Goal: Information Seeking & Learning: Learn about a topic

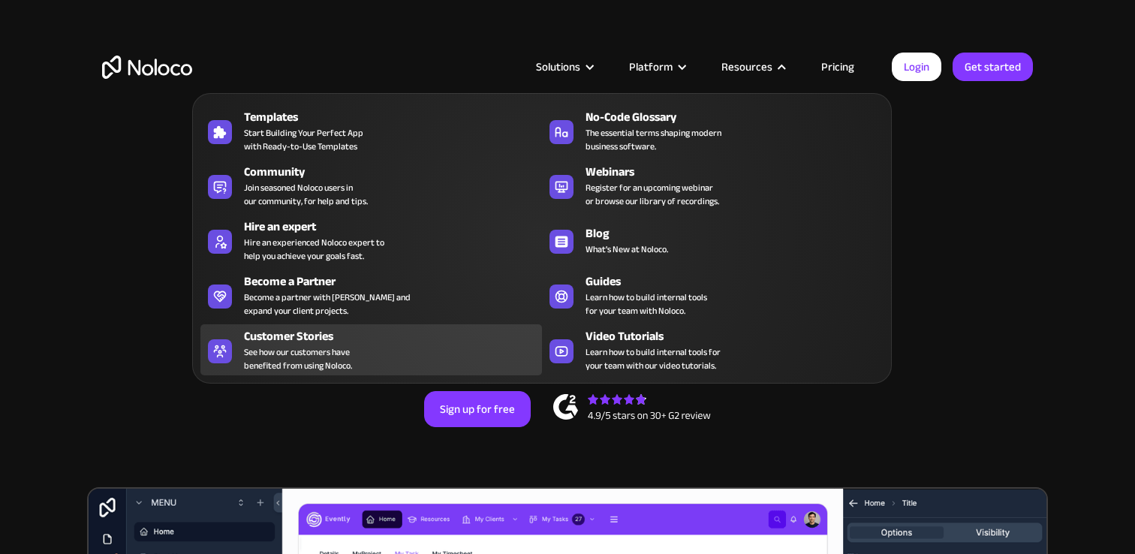
click at [369, 351] on div "Customer Stories See how our customers have benefited from using Noloco." at bounding box center [389, 349] width 290 height 45
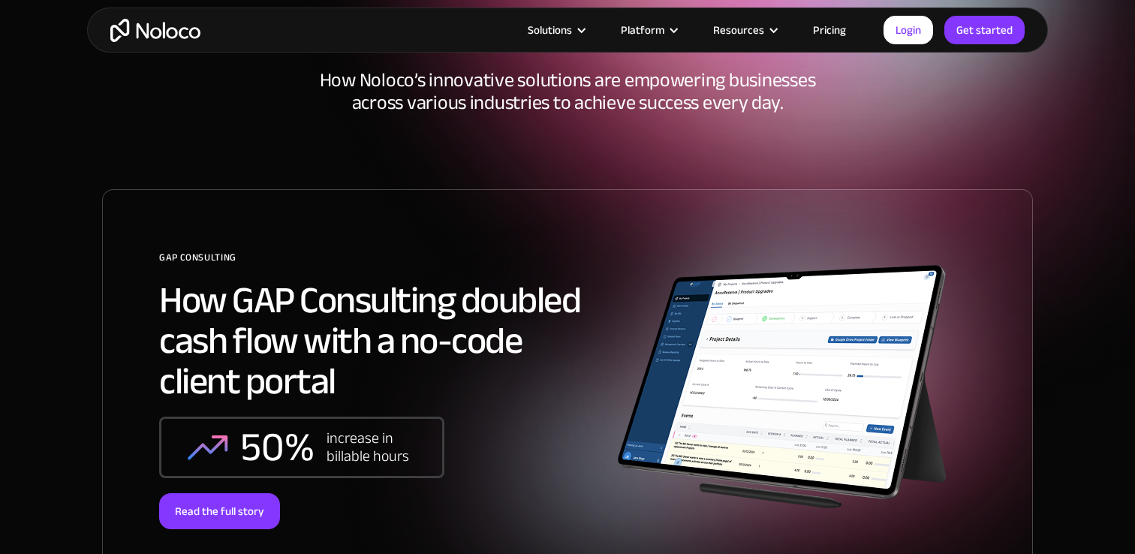
scroll to position [115, 0]
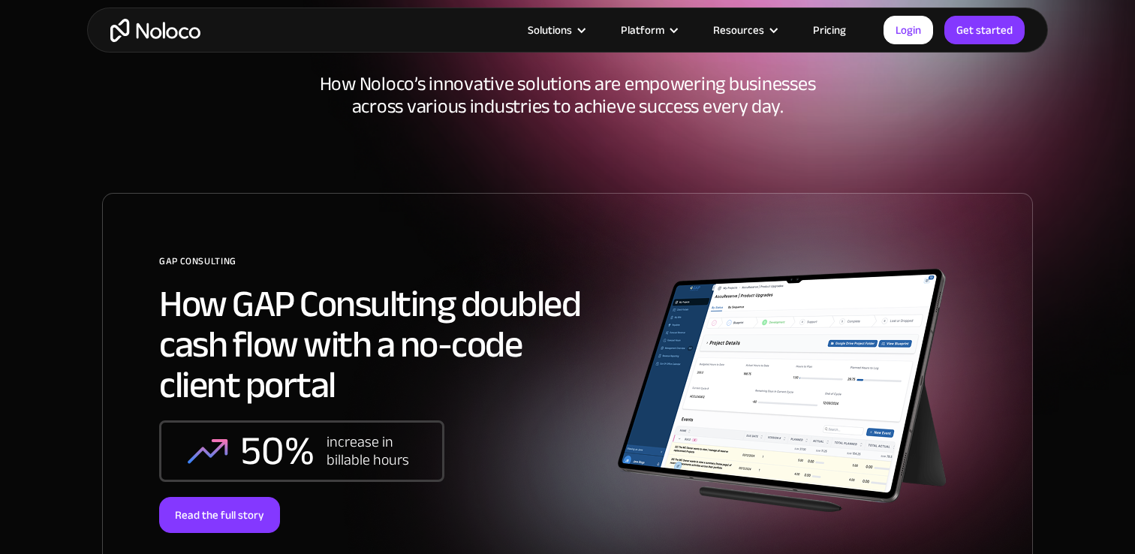
click at [486, 349] on h2 "How GAP Consulting doubled cash flow with a no-code client portal" at bounding box center [380, 345] width 443 height 122
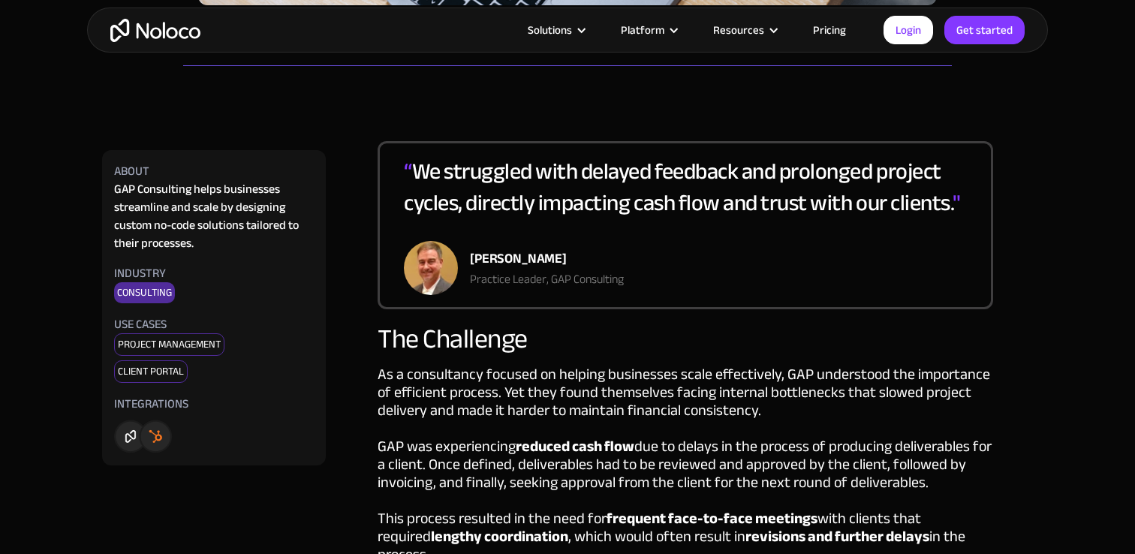
scroll to position [644, 0]
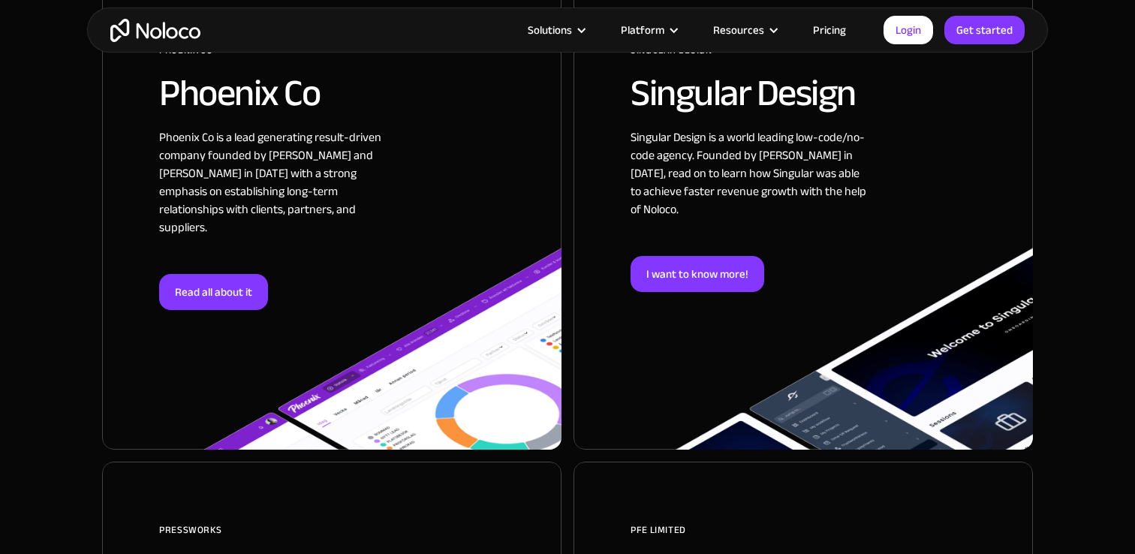
scroll to position [2083, 0]
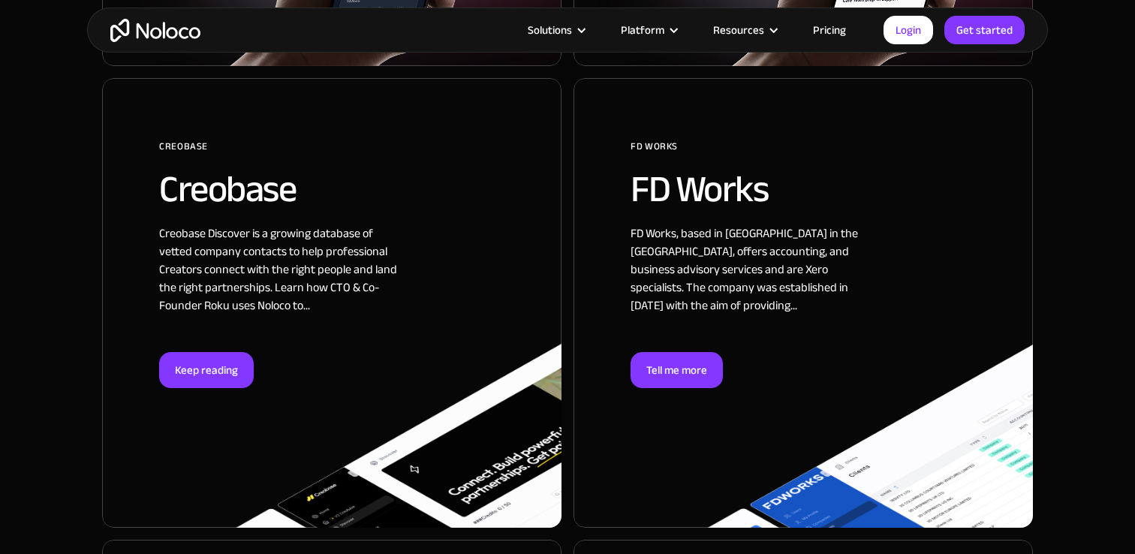
scroll to position [1517, 0]
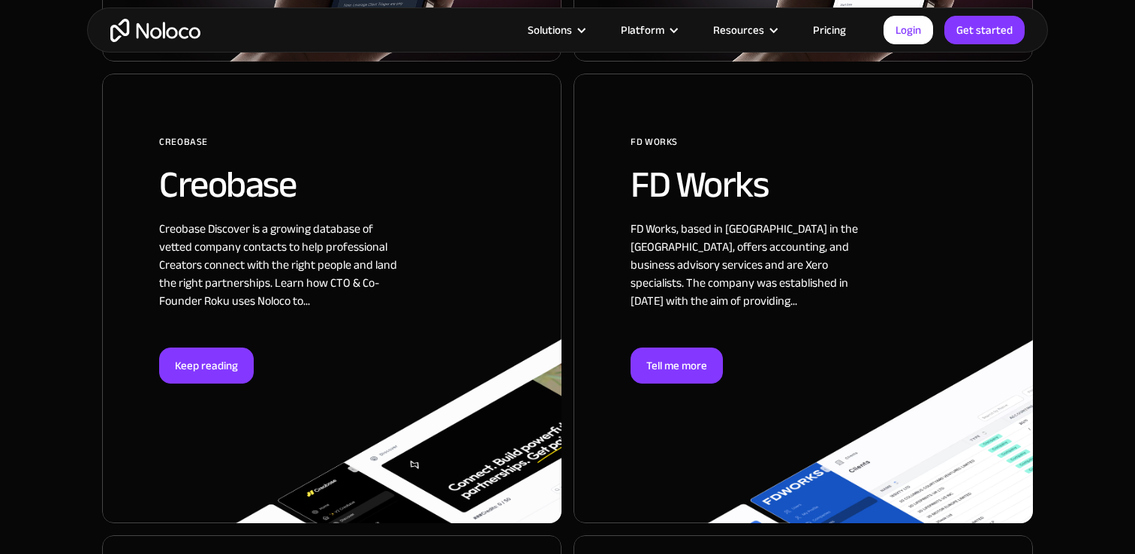
click at [289, 226] on div at bounding box center [331, 299] width 459 height 450
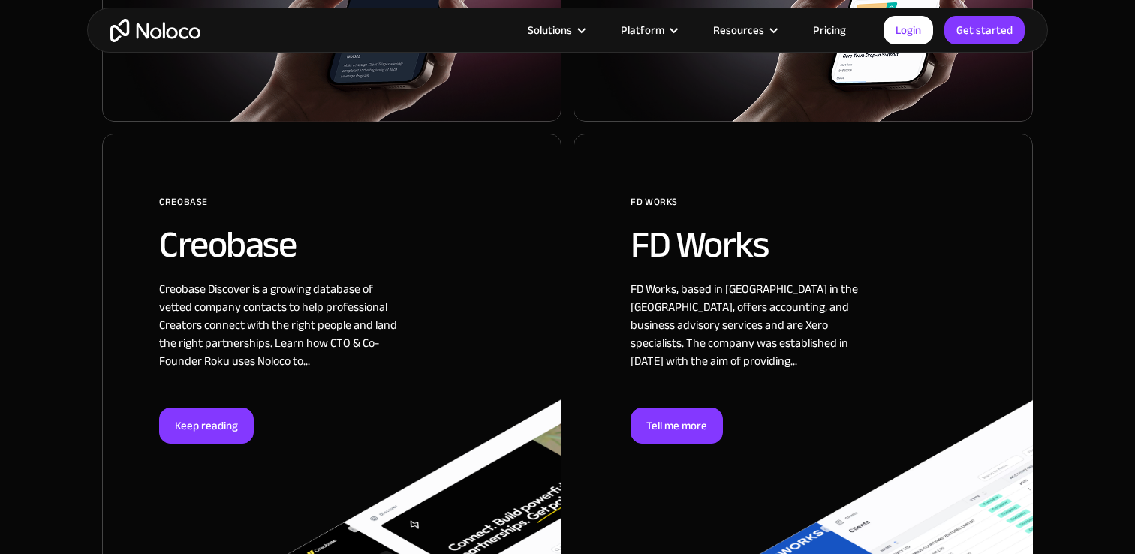
scroll to position [1460, 0]
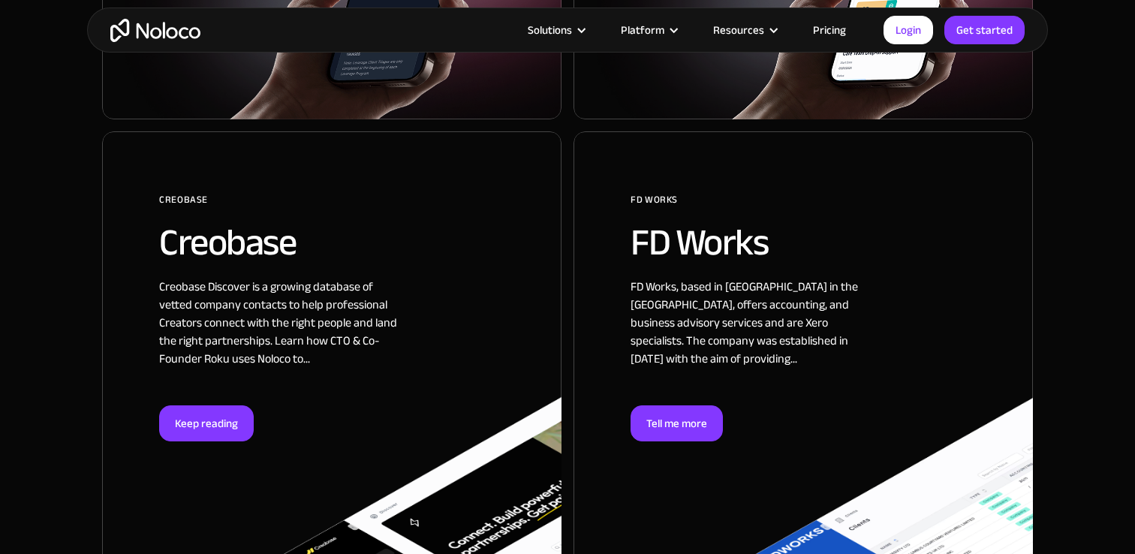
click at [711, 306] on div at bounding box center [802, 356] width 459 height 450
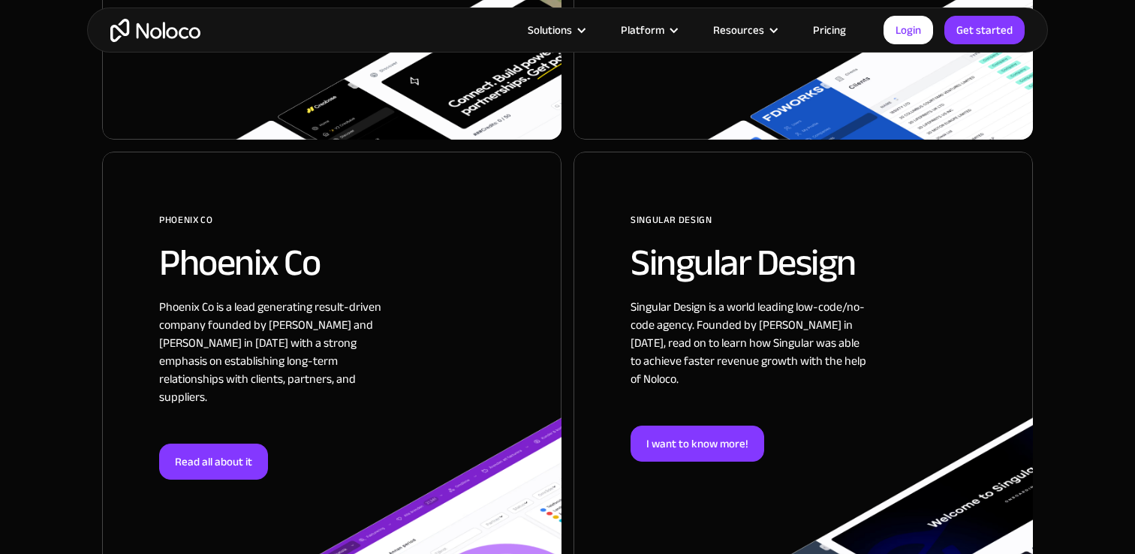
scroll to position [1919, 0]
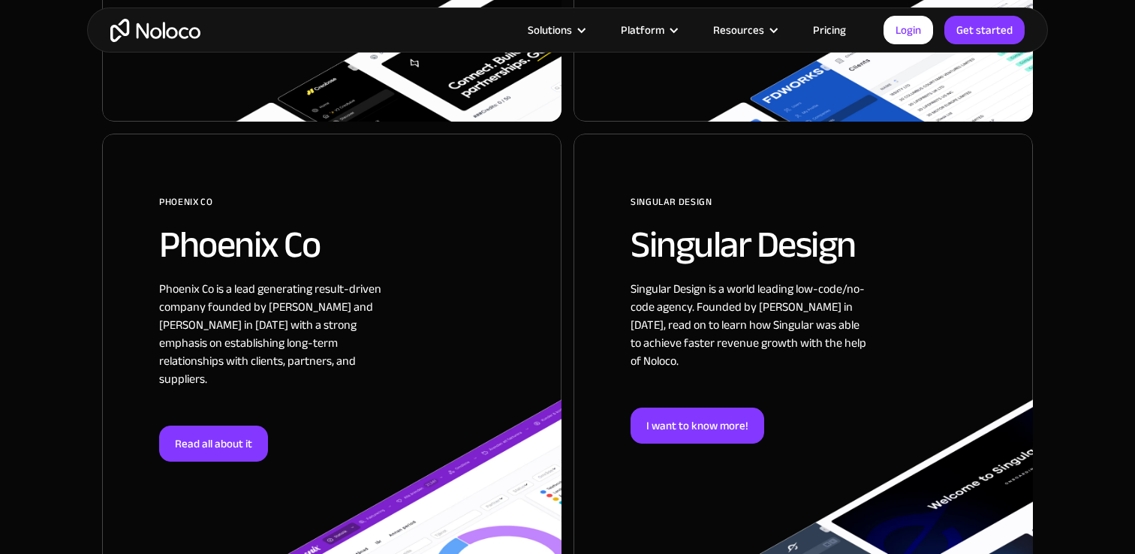
click at [219, 215] on div at bounding box center [331, 368] width 459 height 468
click at [734, 311] on div at bounding box center [802, 368] width 459 height 468
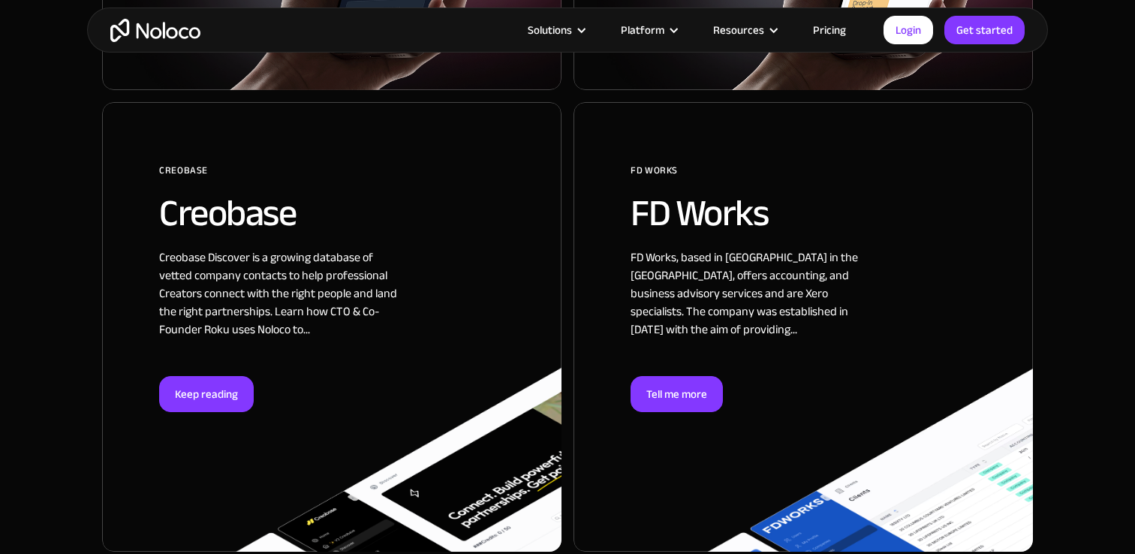
scroll to position [1418, 0]
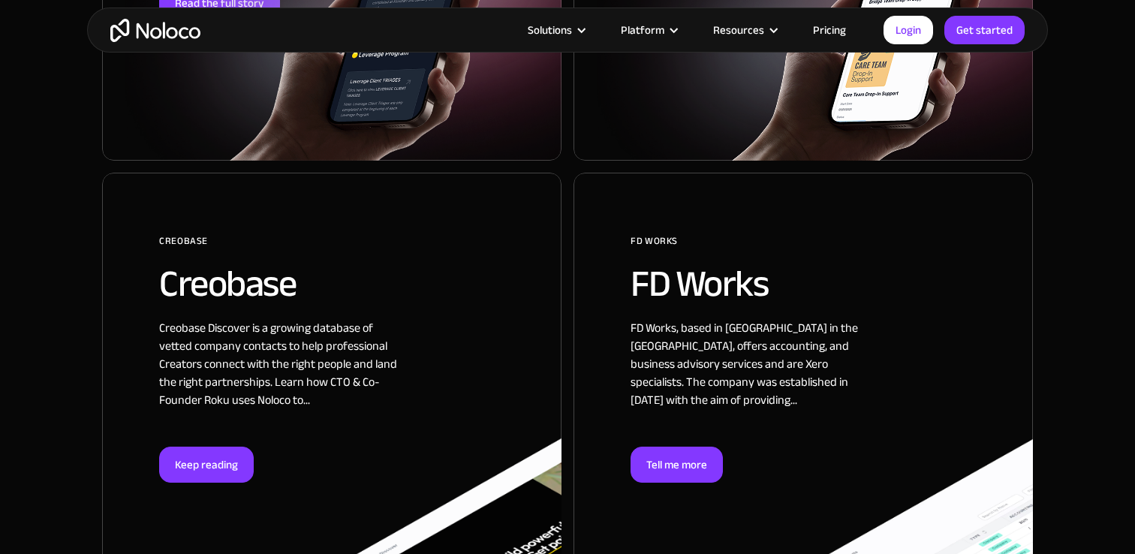
click at [168, 248] on div at bounding box center [331, 398] width 459 height 450
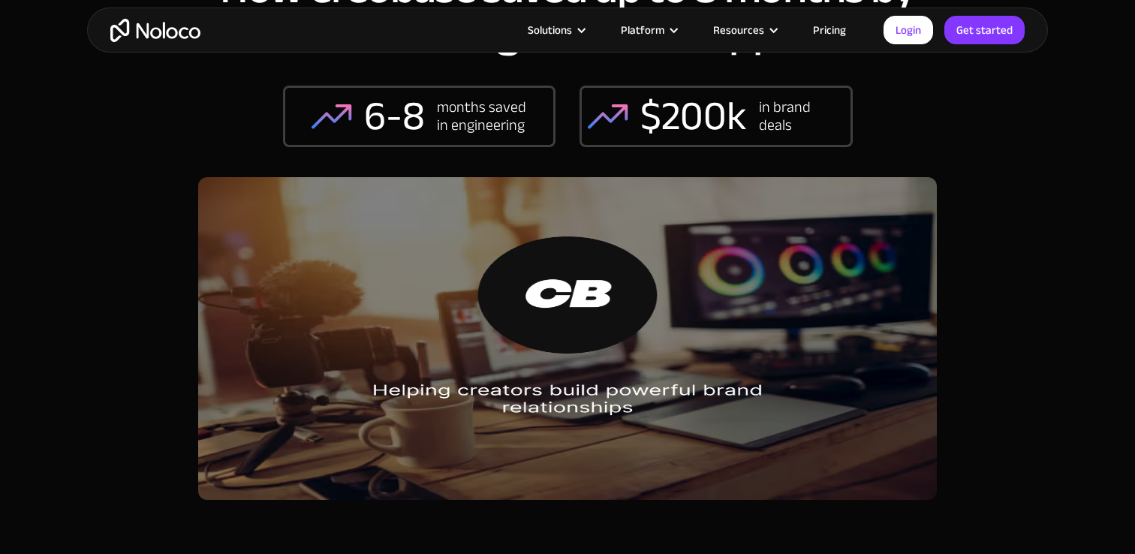
scroll to position [128, 0]
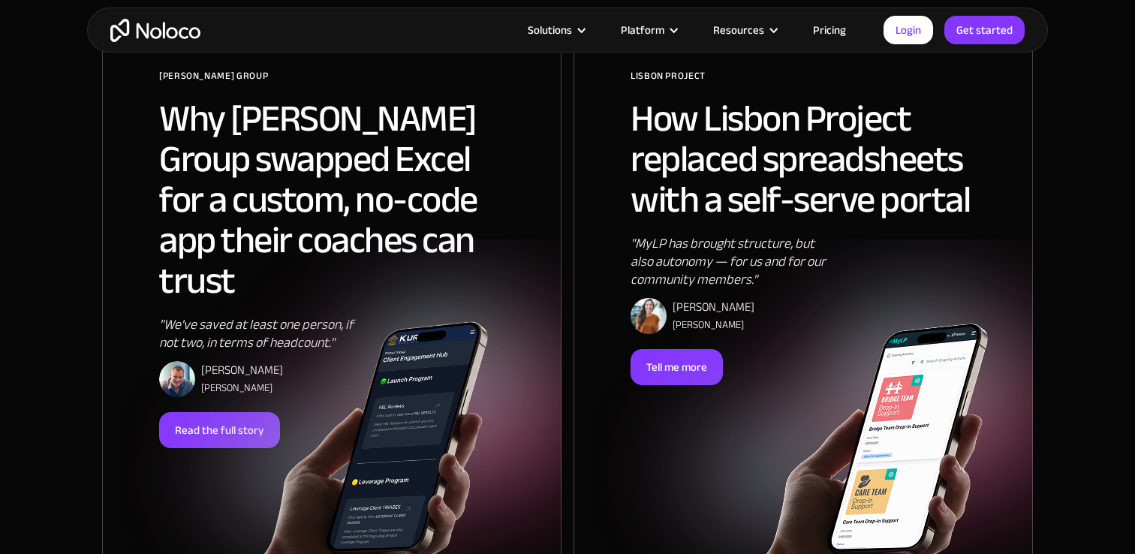
scroll to position [988, 0]
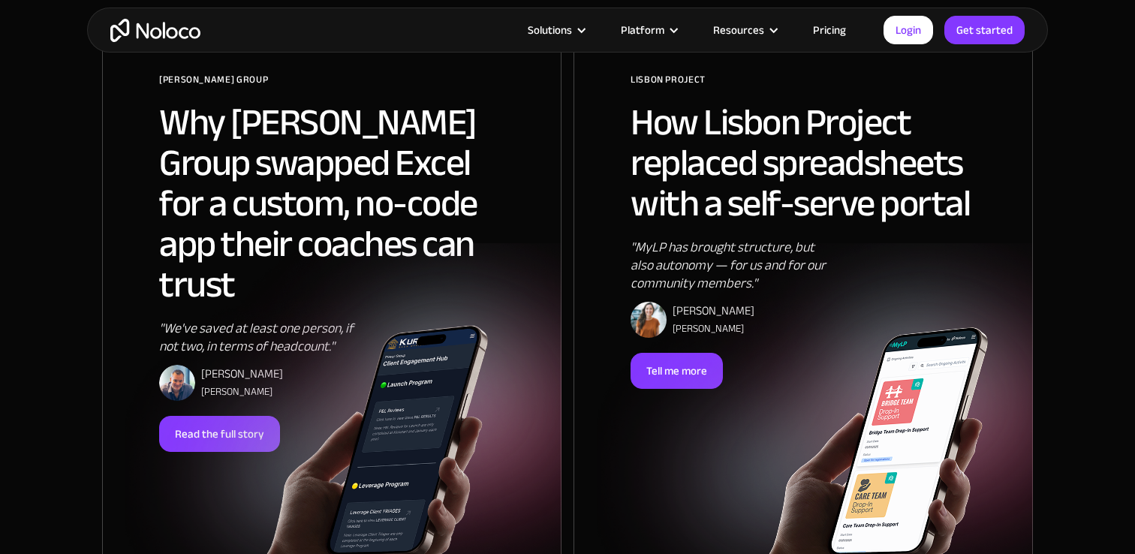
click at [797, 327] on img at bounding box center [813, 459] width 349 height 264
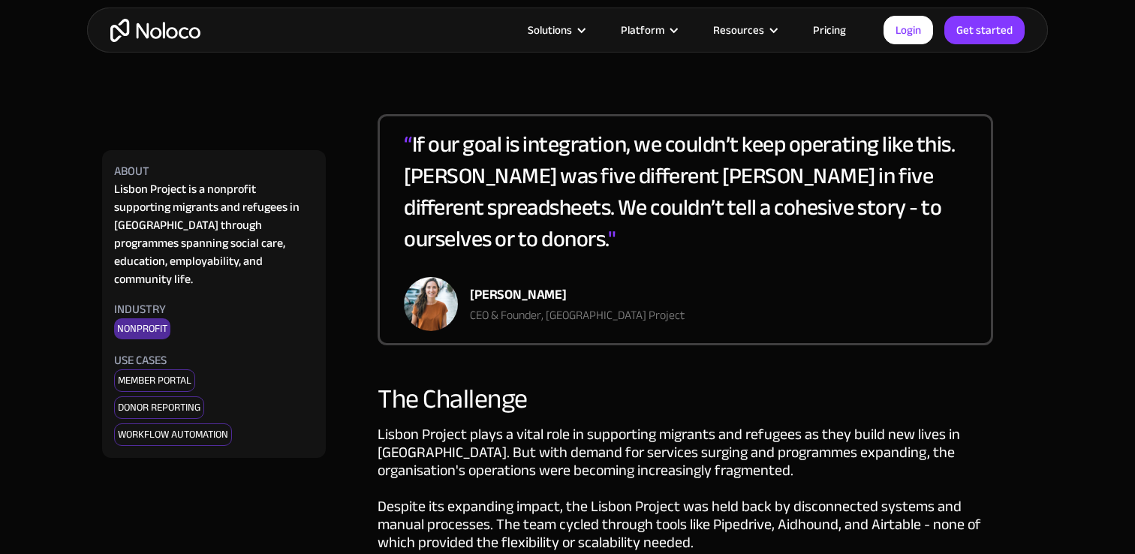
scroll to position [675, 0]
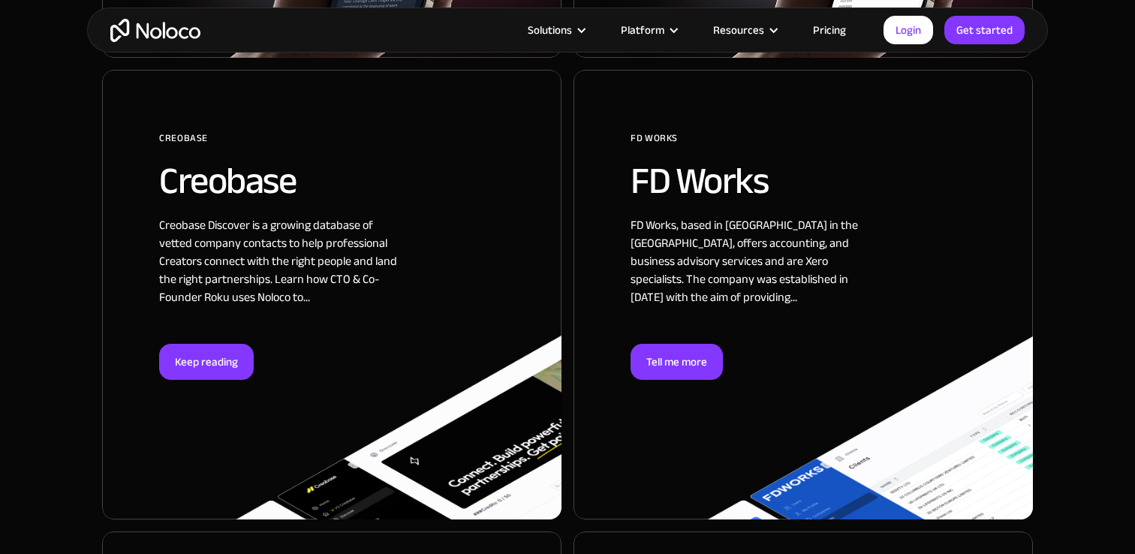
scroll to position [1522, 0]
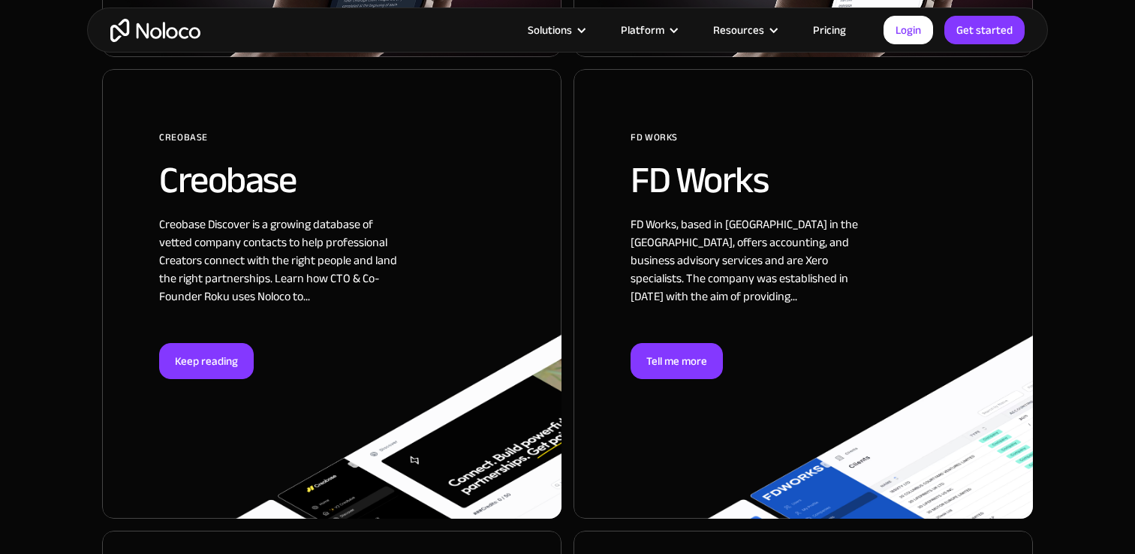
click at [685, 259] on div at bounding box center [802, 294] width 459 height 450
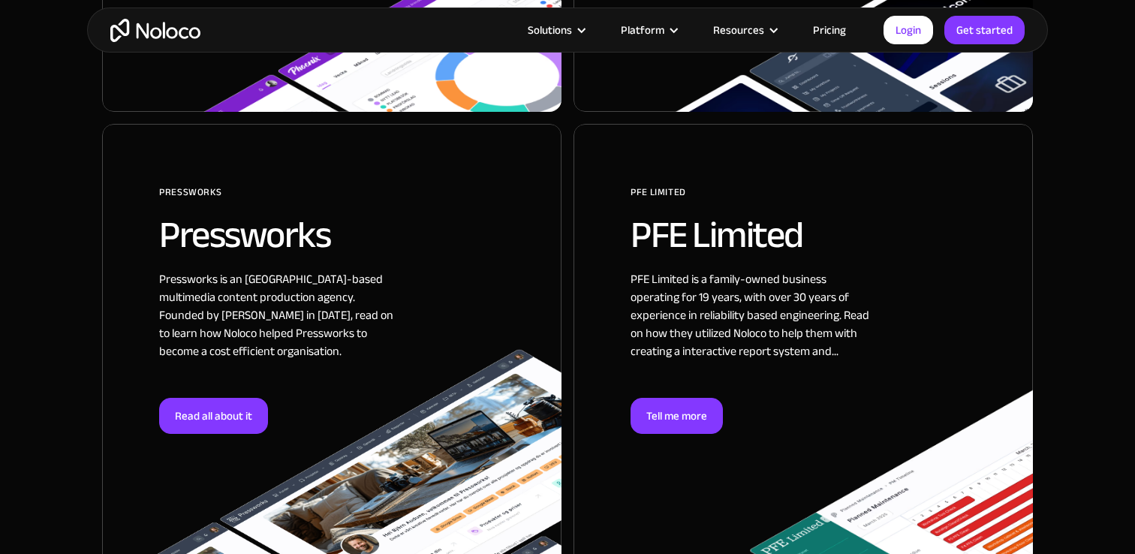
scroll to position [2410, 0]
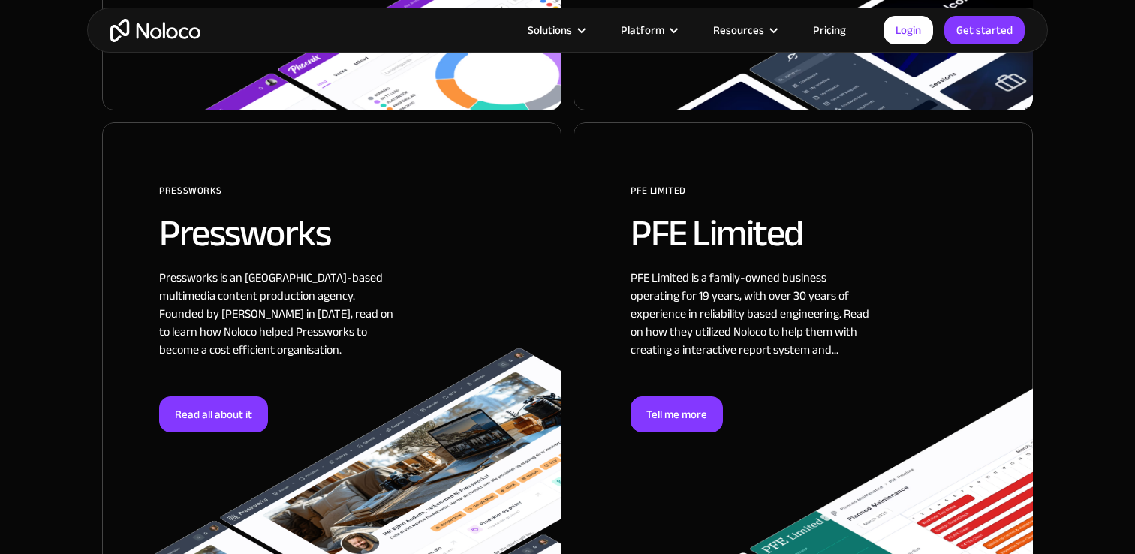
click at [309, 329] on div at bounding box center [331, 347] width 459 height 450
click at [815, 382] on div at bounding box center [802, 347] width 459 height 450
click at [333, 273] on div at bounding box center [331, 347] width 459 height 450
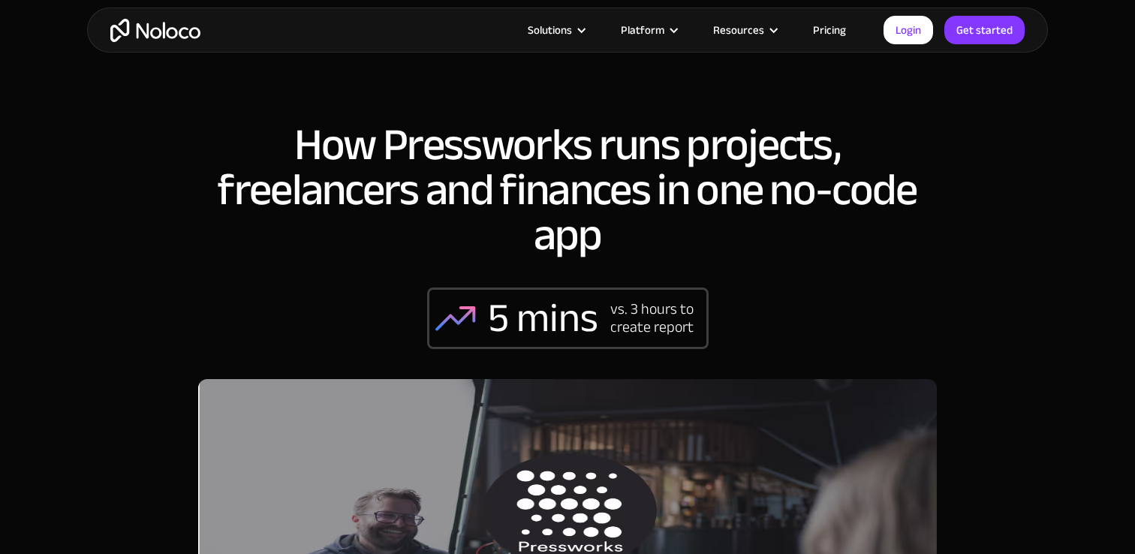
scroll to position [6, 0]
drag, startPoint x: 297, startPoint y: 122, endPoint x: 302, endPoint y: 134, distance: 12.8
click at [298, 122] on h1 "How Pressworks runs projects, freelancers and finances in one no-code app" at bounding box center [567, 189] width 738 height 135
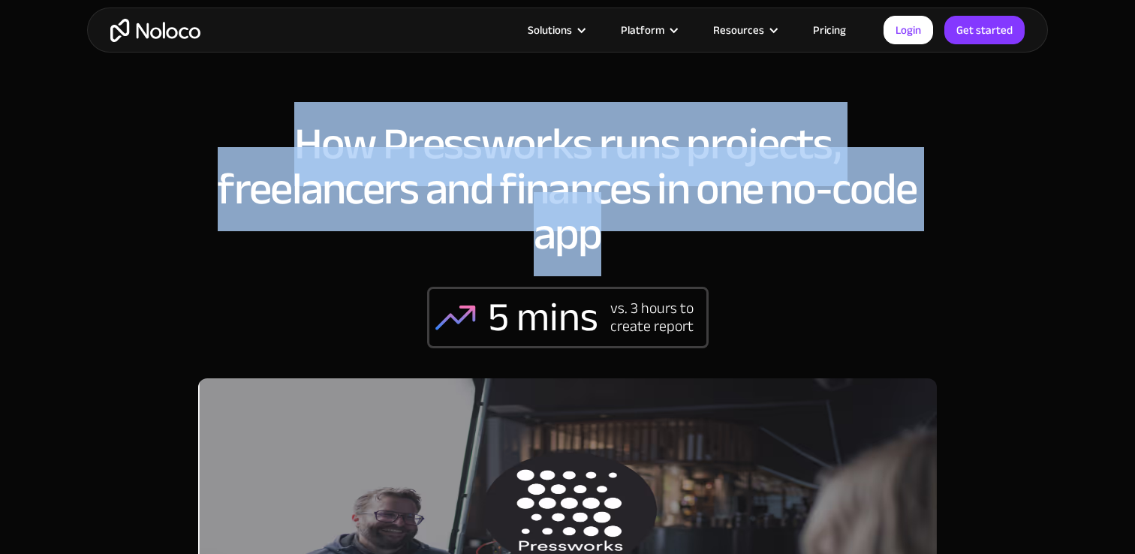
drag, startPoint x: 360, startPoint y: 147, endPoint x: 598, endPoint y: 236, distance: 253.8
click at [598, 236] on h1 "How Pressworks runs projects, freelancers and finances in one no-code app" at bounding box center [567, 189] width 738 height 135
copy h1 "How Pressworks runs projects, freelancers and finances in one no-code app"
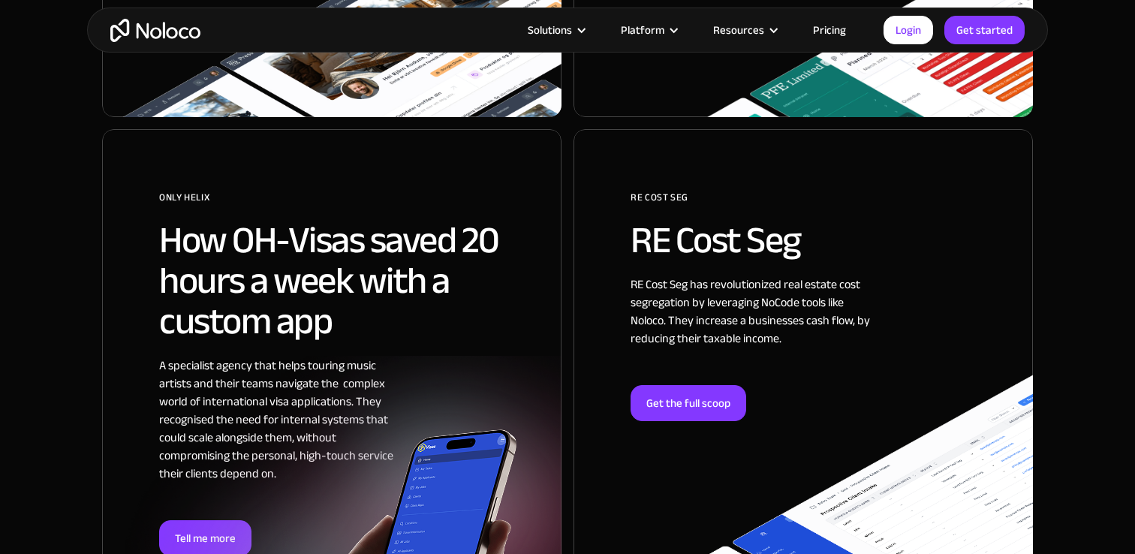
scroll to position [2875, 0]
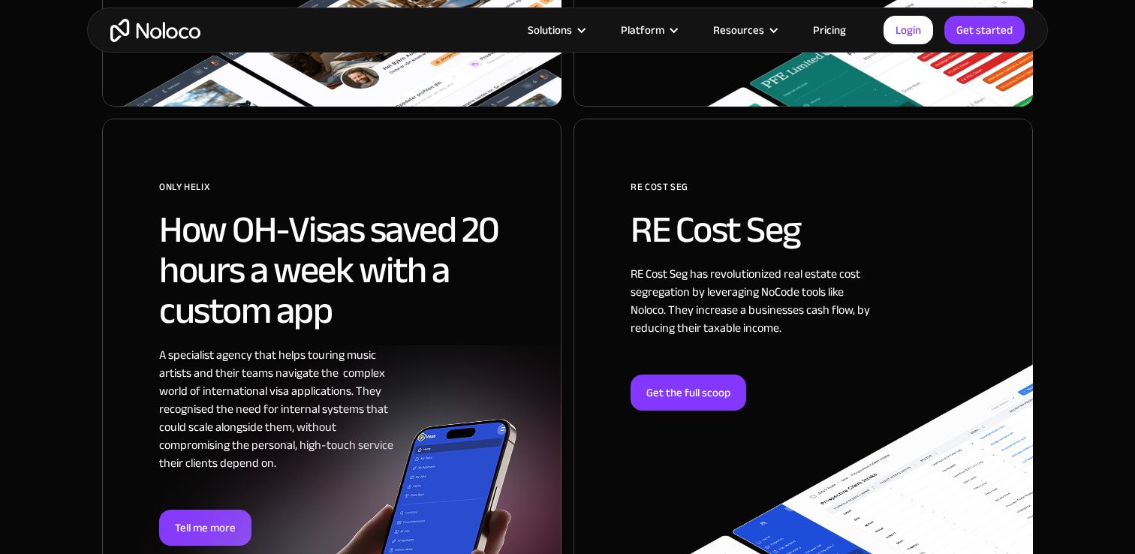
click at [332, 231] on h2 "How OH-Visas saved 20 hours a week with a custom app" at bounding box center [331, 270] width 345 height 122
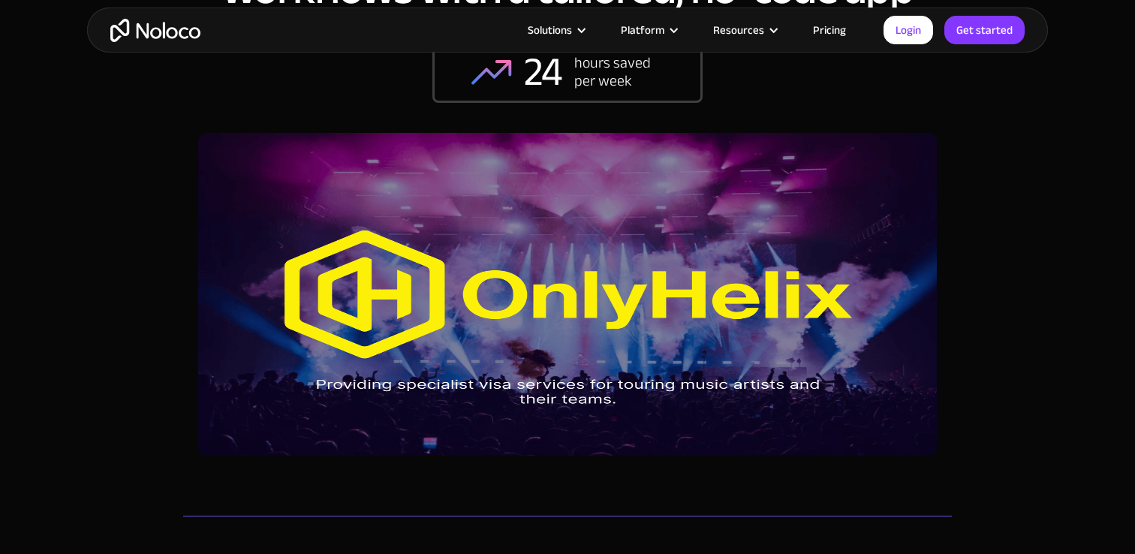
scroll to position [224, 0]
